Goal: Task Accomplishment & Management: Use online tool/utility

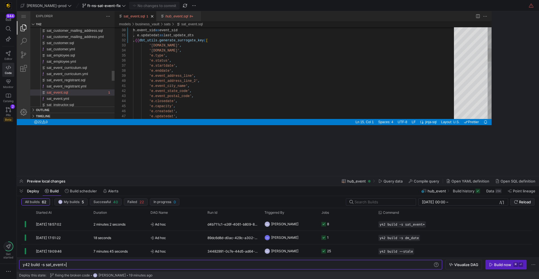
scroll to position [0, 43]
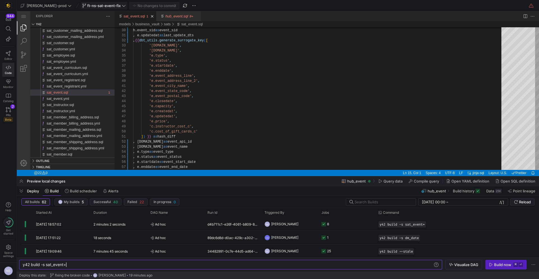
click at [93, 7] on span "ft-ns-sat-event-fix" at bounding box center [103, 5] width 33 height 4
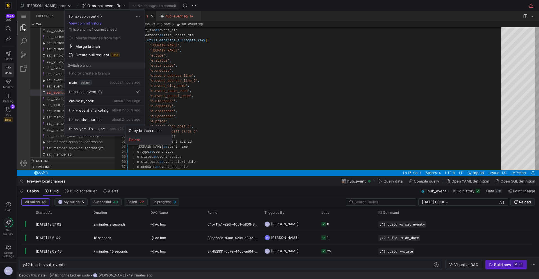
click at [141, 140] on span "Delete" at bounding box center [148, 139] width 39 height 4
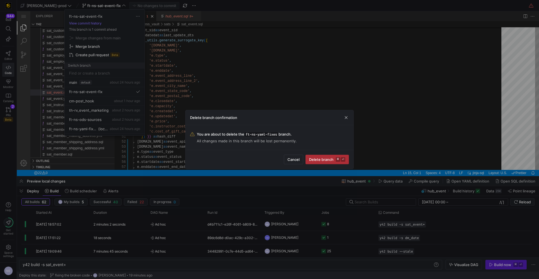
click at [343, 159] on kbd "⏎" at bounding box center [343, 159] width 4 height 4
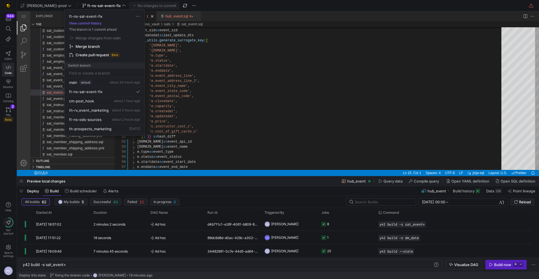
drag, startPoint x: 229, startPoint y: 110, endPoint x: 213, endPoint y: 99, distance: 19.2
click at [229, 110] on div at bounding box center [269, 139] width 539 height 279
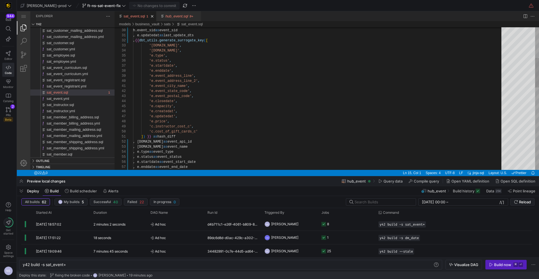
type textarea "'e.event_city_name', 'e.event_state_code', 'e.event_postal_code', 'e.closedate'…"
click at [238, 109] on div "select h.event_sid as event_sid , e.updatedat as last_update_dts , {{ dbt_utils…" at bounding box center [319, 223] width 373 height 684
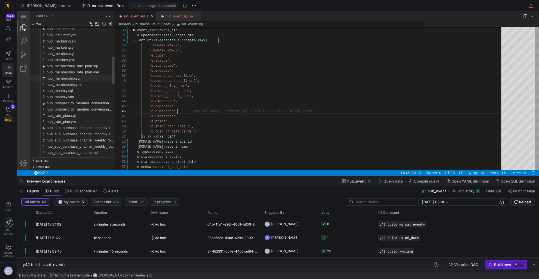
click at [79, 79] on span "hub_membership.sql" at bounding box center [64, 78] width 34 height 4
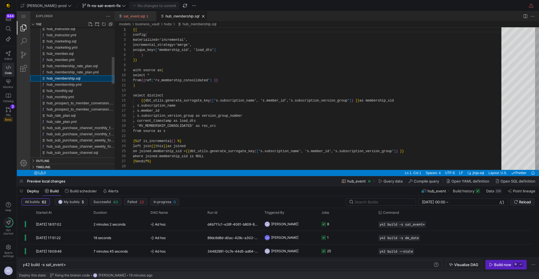
scroll to position [51, 0]
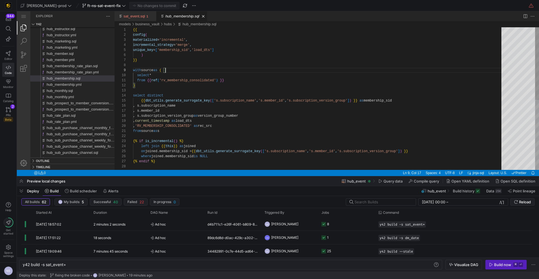
click at [274, 72] on div "{{ config ( materialized = 'incremental' , incremental_strategy = 'merge' , uni…" at bounding box center [319, 166] width 373 height 279
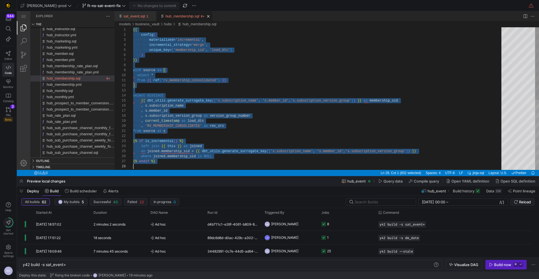
scroll to position [0, 0]
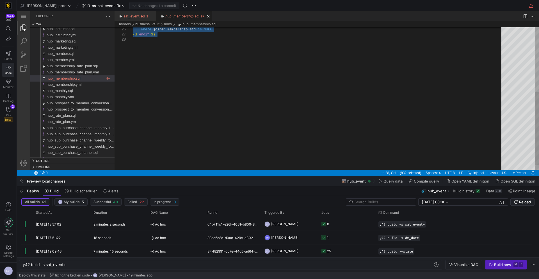
type textarea "from source as s {% if is_incremental() %} left join {{ this }} as joined on jo…"
click at [272, 96] on div "·‌·‌·‌·‌ where ·‌ joined.membership_sid ·‌ is ·‌ NULL {% ·‌ endif ·‌ %}" at bounding box center [319, 40] width 373 height 279
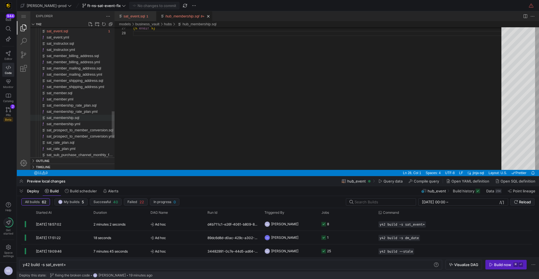
click at [79, 117] on span "sat_membership.sql" at bounding box center [63, 117] width 33 height 4
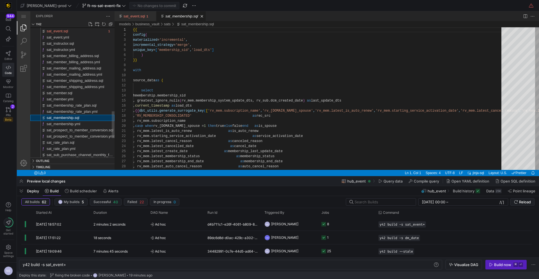
scroll to position [51, 0]
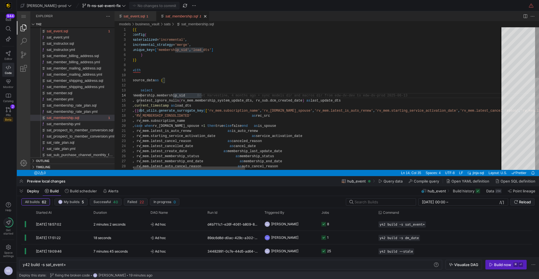
type textarea "{{ config( materialized='incremental', incremental_strategy='merge', unique_key…"
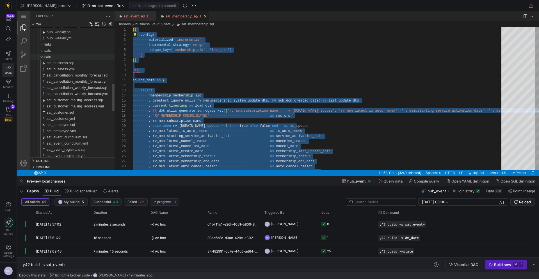
click at [55, 58] on div "sats" at bounding box center [79, 57] width 70 height 6
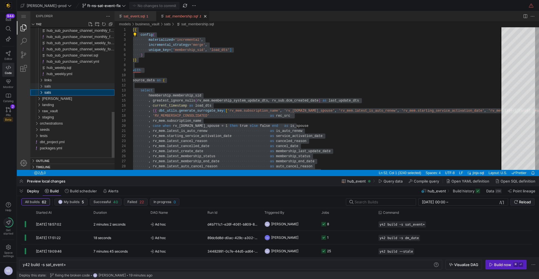
click at [56, 83] on div "sals" at bounding box center [79, 86] width 70 height 6
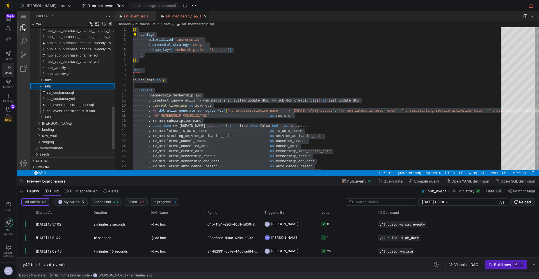
click at [54, 83] on div "sals" at bounding box center [79, 86] width 70 height 6
click at [54, 79] on div "links" at bounding box center [79, 80] width 70 height 6
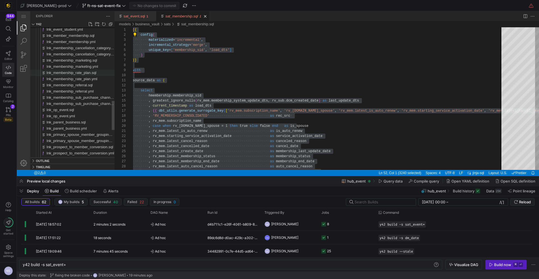
click at [79, 71] on span "lnk_membership_rate_plan.sql" at bounding box center [72, 73] width 50 height 4
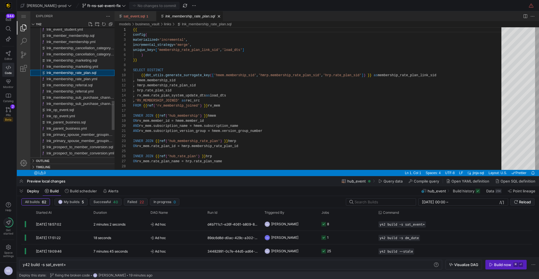
scroll to position [51, 0]
click at [281, 86] on div "{{ config ( materialized = 'incremental' , incremental_strategy = 'merge' , uni…" at bounding box center [319, 181] width 373 height 309
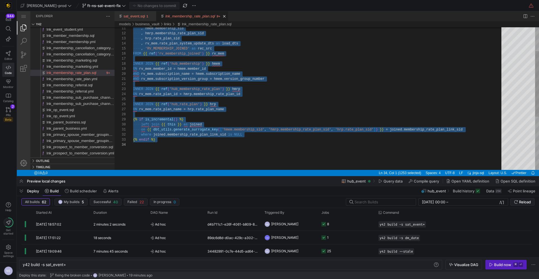
type textarea "AND rv_mem.subscription_version_group = hmem.version_group_number INNER JOIN {{…"
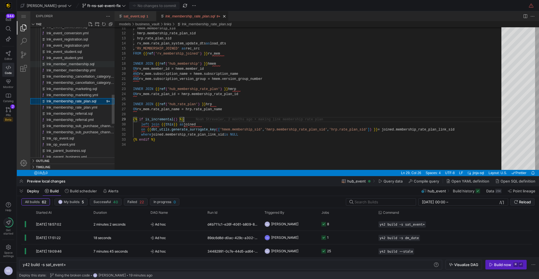
click at [78, 63] on span "lnk_member_membership.sql" at bounding box center [71, 64] width 48 height 4
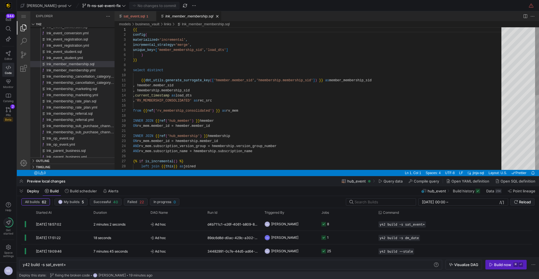
click at [390, 65] on div "{{ config ( materialized = 'incremental' , incremental_strategy = 'merge' , uni…" at bounding box center [319, 176] width 373 height 299
type textarea "{{ config( materialized='incremental', incremental_strategy='merge', unique_key…"
click at [87, 87] on span "lnk_membership_marketing.sql" at bounding box center [72, 89] width 51 height 4
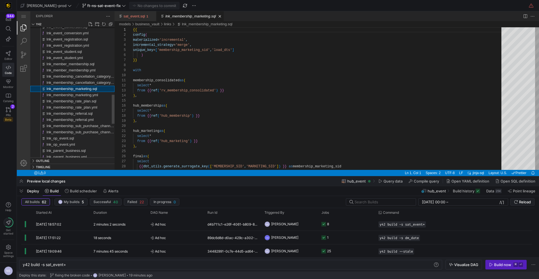
scroll to position [51, 0]
click at [257, 81] on div "{{ config ( materialized = 'incremental' , incremental_strategy = 'merge' , uni…" at bounding box center [319, 255] width 373 height 456
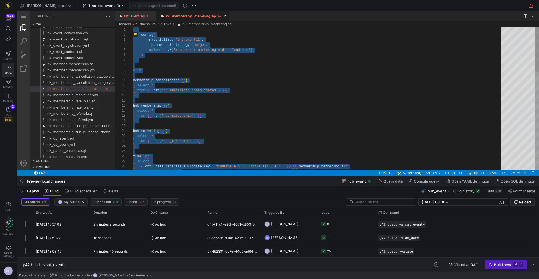
type textarea "membership_consolidated as( select * from {{ ref('rv_membership_consolidated') …"
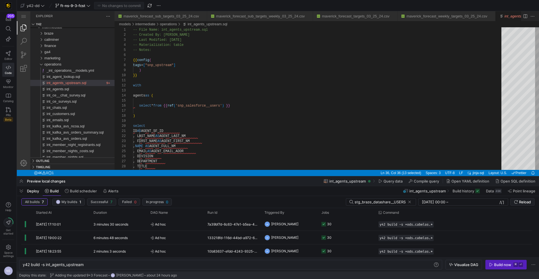
scroll to position [25, 71]
